Goal: Information Seeking & Learning: Learn about a topic

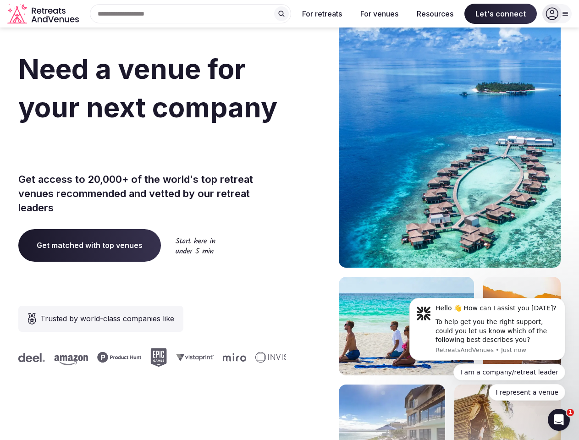
click at [289, 220] on div "Need a venue for your next company offsite? Get access to 20,000+ of the world'…" at bounding box center [289, 274] width 542 height 552
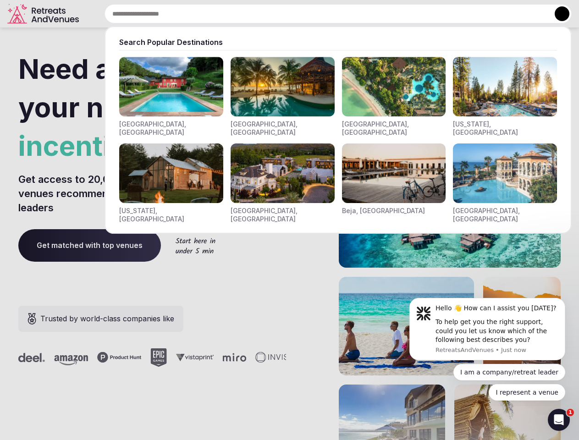
click at [191, 14] on input "text" at bounding box center [337, 13] width 467 height 19
click at [281, 14] on input "text" at bounding box center [337, 13] width 467 height 19
click at [322, 14] on input "text" at bounding box center [337, 13] width 467 height 19
click at [379, 14] on input "text" at bounding box center [337, 13] width 467 height 19
click at [435, 14] on input "text" at bounding box center [337, 13] width 467 height 19
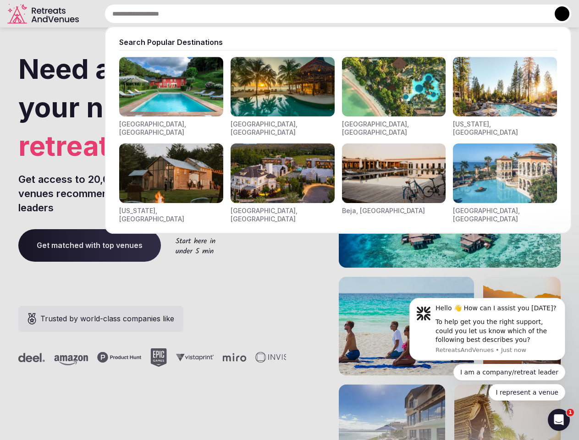
click at [500, 14] on input "text" at bounding box center [337, 13] width 467 height 19
click at [557, 14] on button at bounding box center [561, 13] width 15 height 15
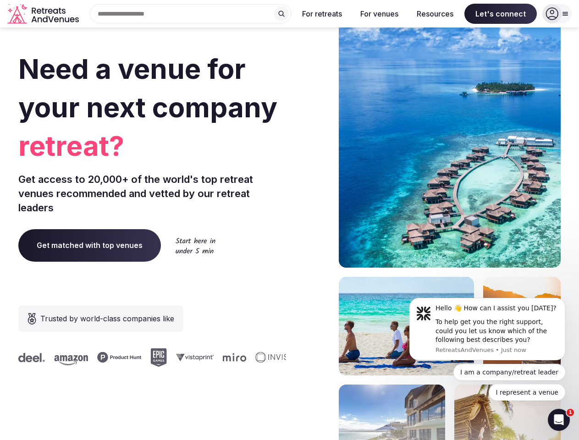
click at [487, 329] on div "To help get you the right support, could you let us know which of the following…" at bounding box center [496, 331] width 123 height 27
click at [567, 301] on section "Need a venue for your next company retreat? Get access to 20,000+ of the world'…" at bounding box center [289, 274] width 579 height 552
